Goal: Find specific page/section: Find specific page/section

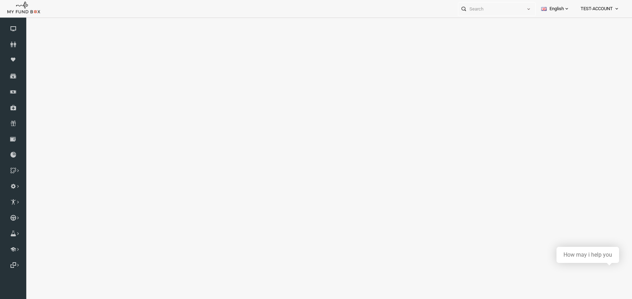
select select "100"
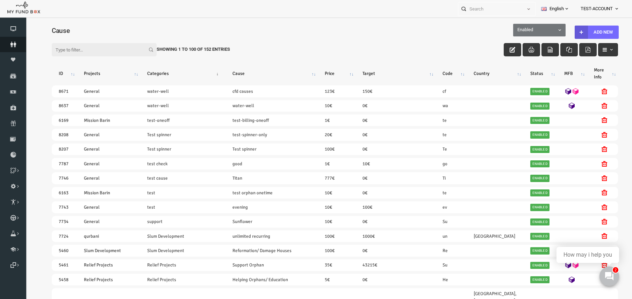
click at [13, 44] on icon at bounding box center [13, 45] width 26 height 6
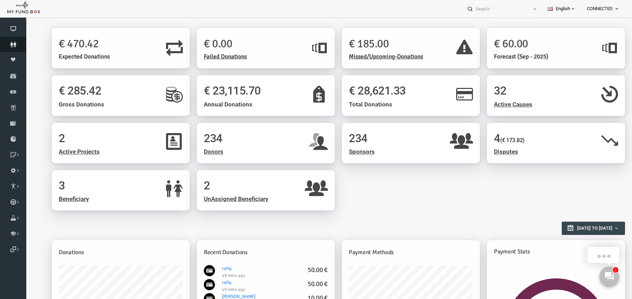
click at [9, 45] on icon at bounding box center [13, 45] width 26 height 6
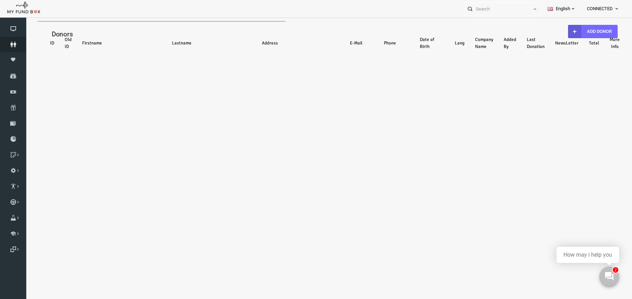
select select "100"
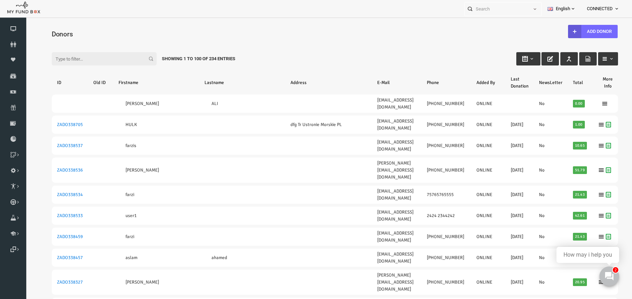
click at [93, 57] on input "Filter:" at bounding box center [91, 58] width 105 height 13
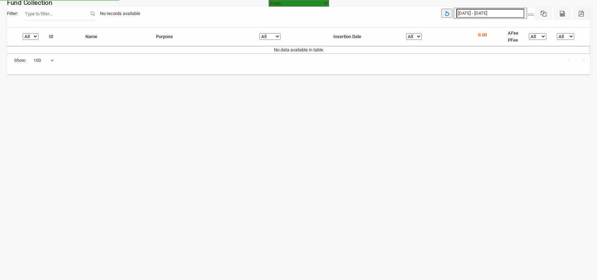
select select "[URL][DOMAIN_NAME]"
select select "100"
